Goal: Navigation & Orientation: Find specific page/section

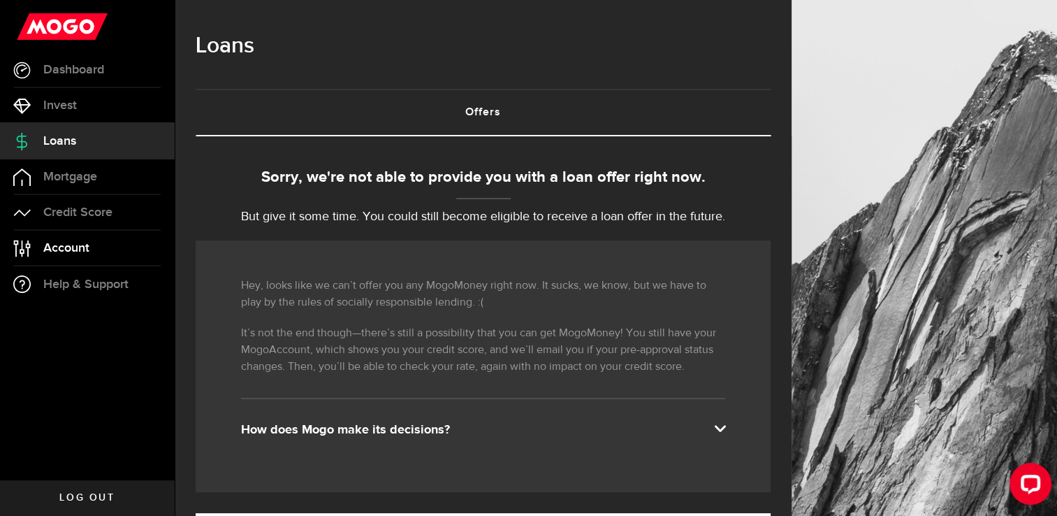
click at [101, 242] on link "Account Compte" at bounding box center [87, 248] width 175 height 35
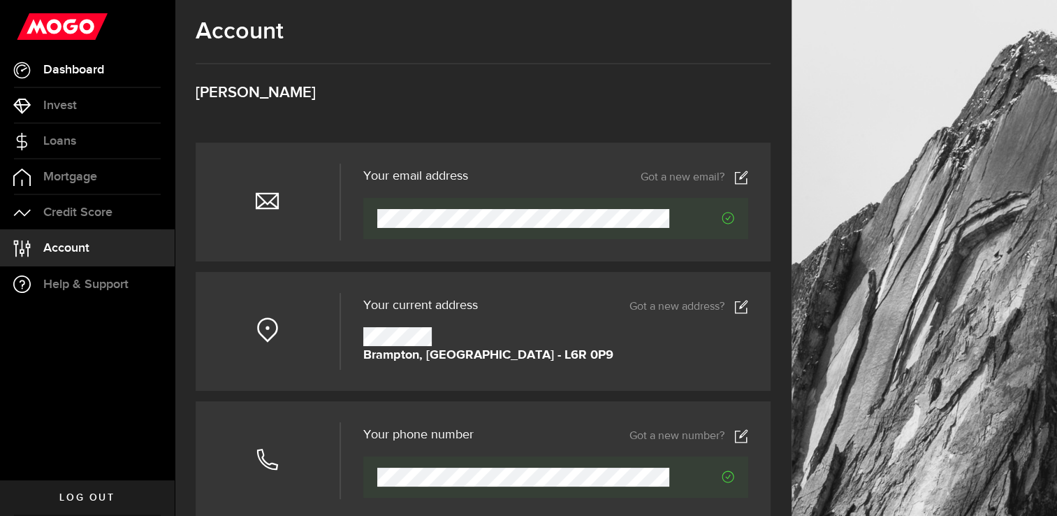
click at [84, 87] on li "Dashboard Dashboard" at bounding box center [87, 70] width 175 height 36
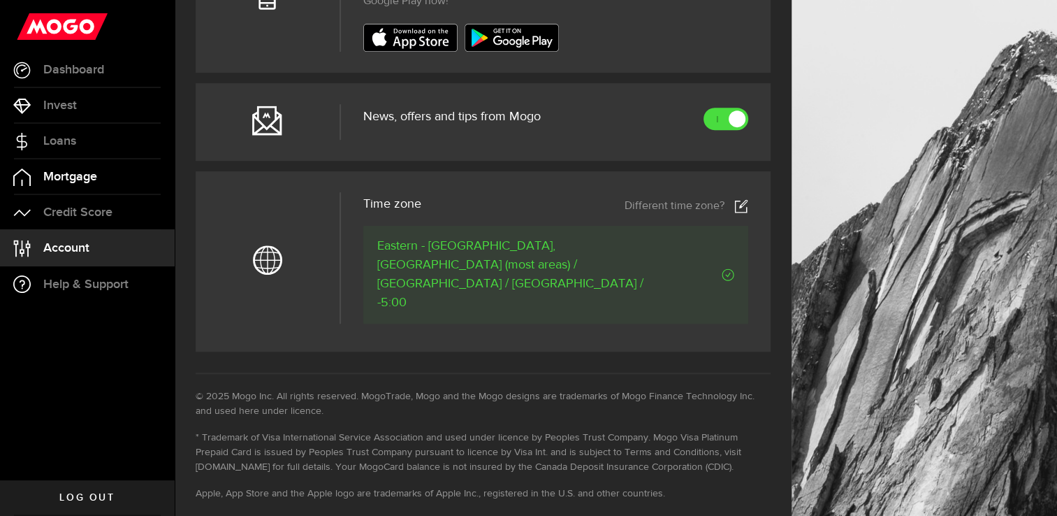
scroll to position [615, 0]
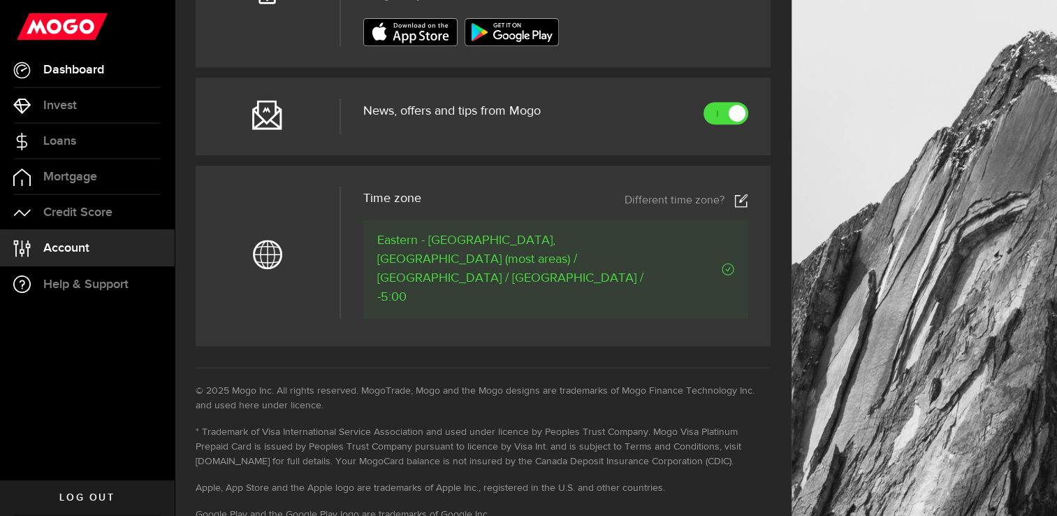
click at [72, 57] on link "Dashboard" at bounding box center [87, 69] width 175 height 35
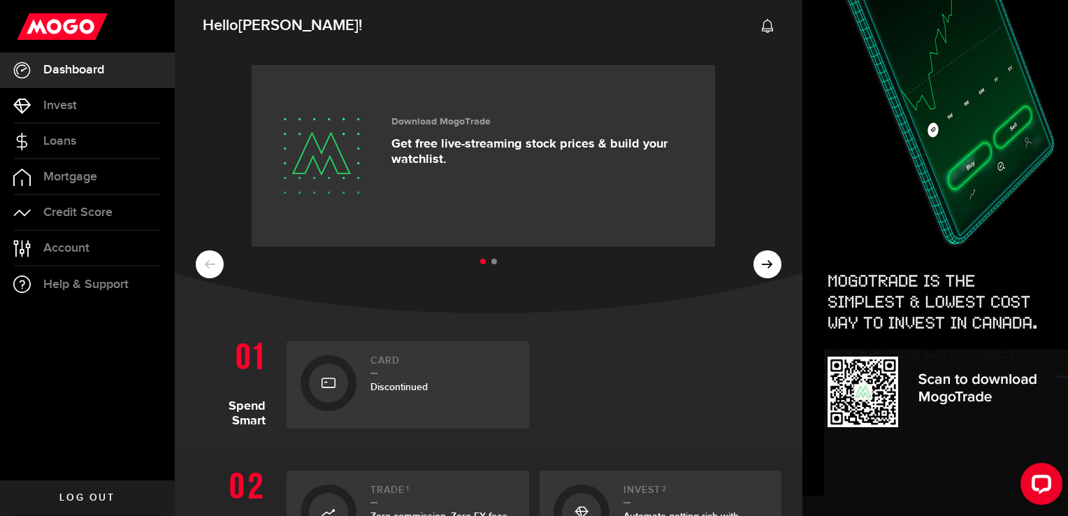
click at [614, 335] on div "Card Discontinued" at bounding box center [528, 381] width 505 height 94
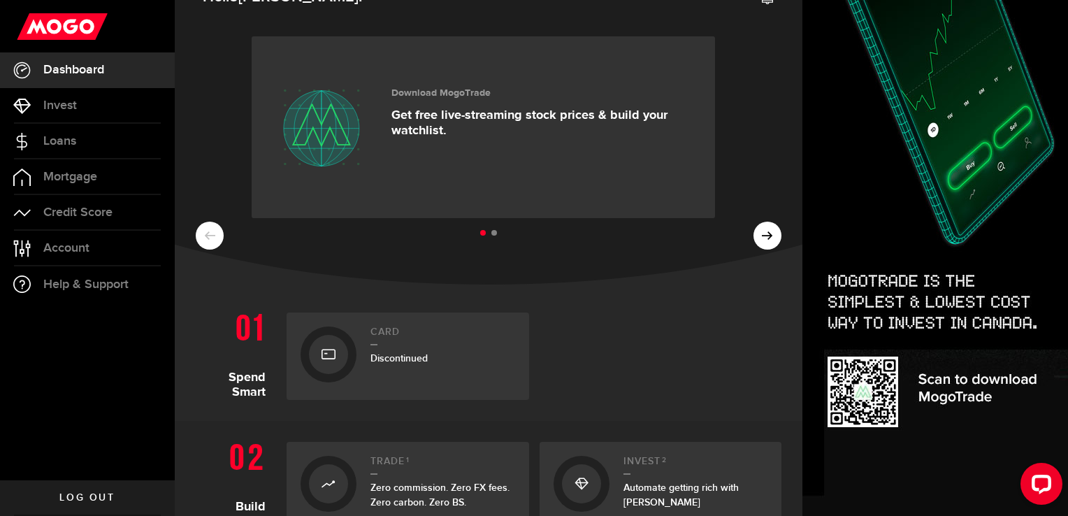
scroll to position [28, 0]
click at [762, 243] on button at bounding box center [767, 236] width 28 height 28
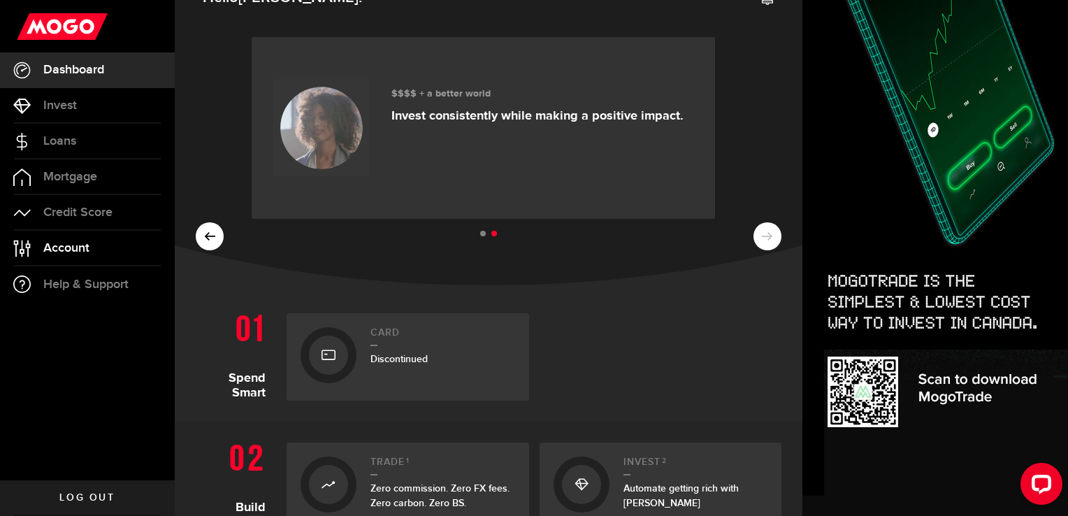
click at [78, 249] on span "Account" at bounding box center [66, 248] width 46 height 13
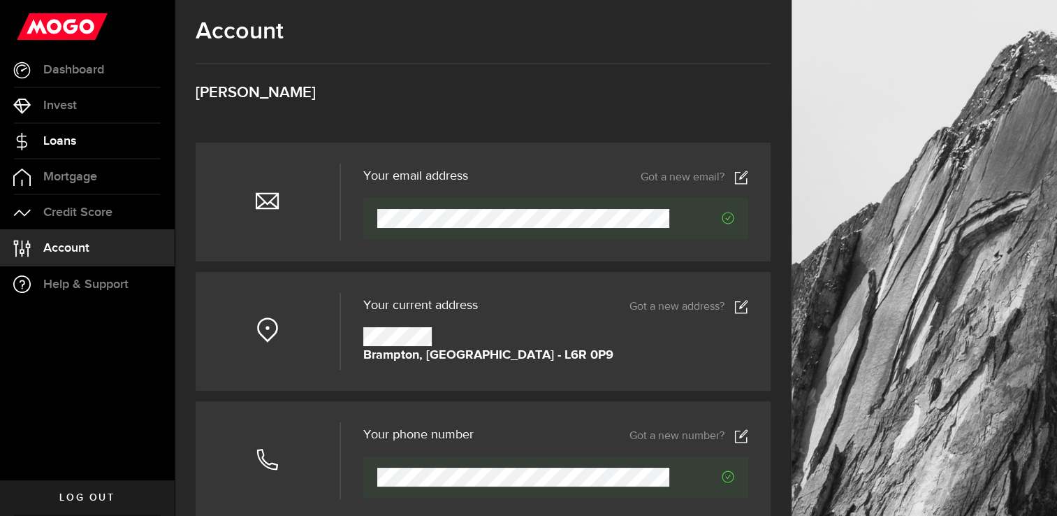
click at [84, 135] on link "Loans" at bounding box center [87, 141] width 175 height 35
